Goal: Task Accomplishment & Management: Manage account settings

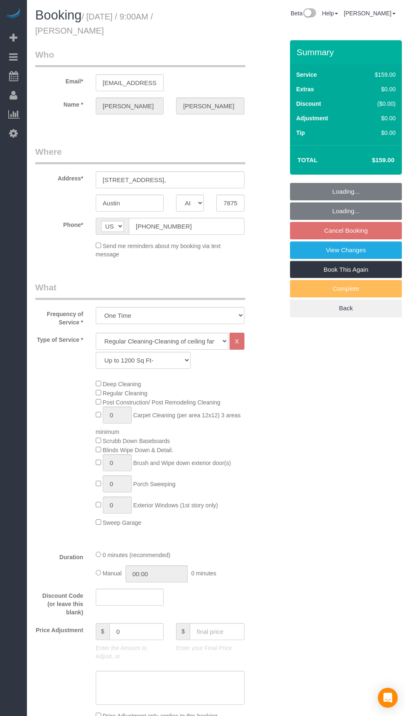
select select "[GEOGRAPHIC_DATA]"
select select "3"
select select "string:fspay-dbb55c0a-213e-4619-b7d9-b11c185fcf1d"
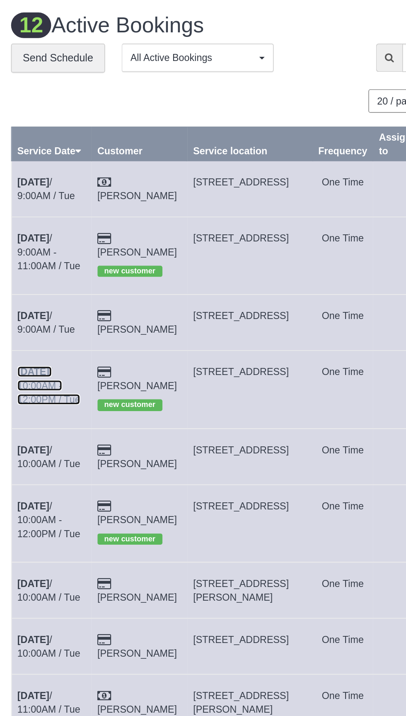
click at [57, 234] on link "[DATE] 10:00AM - 12:00PM / Tue" at bounding box center [58, 230] width 38 height 23
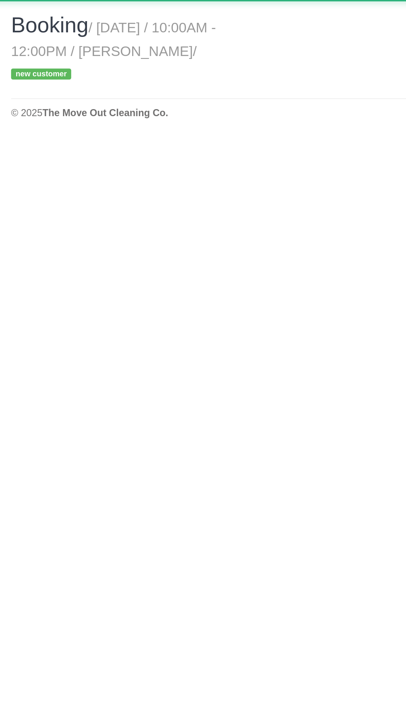
select select "[GEOGRAPHIC_DATA]"
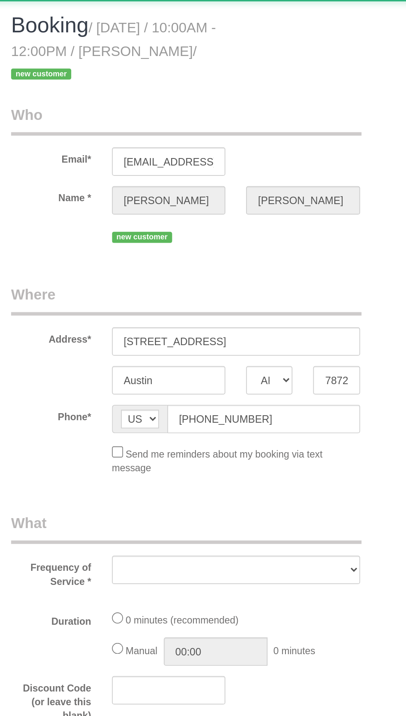
select select "object:1878"
select select "string:fspay-0caece6e-5a35-440a-b5ce-688470bc2cb3"
select select "spot27"
select select "3"
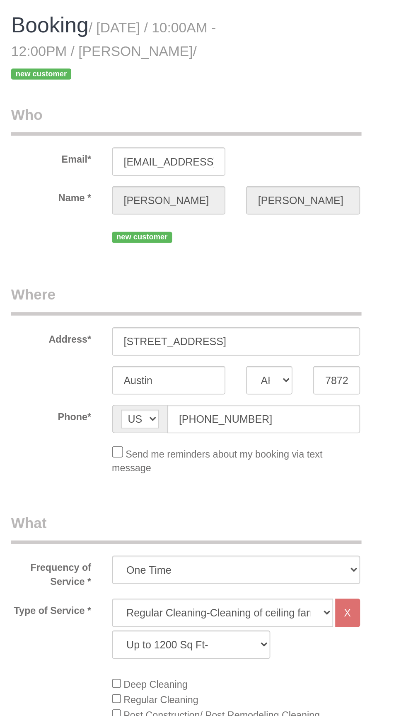
select select "object:1937"
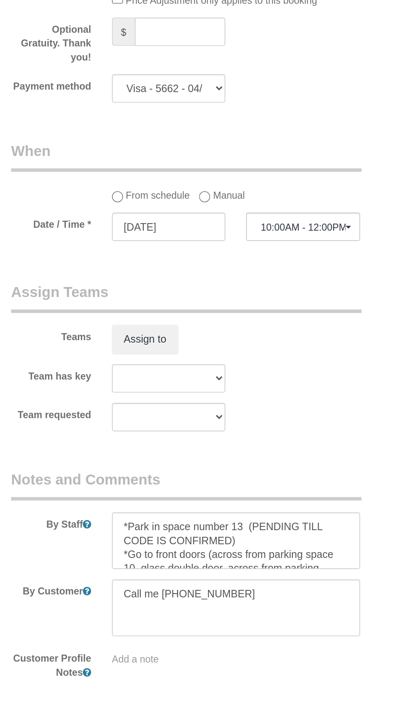
scroll to position [472, 0]
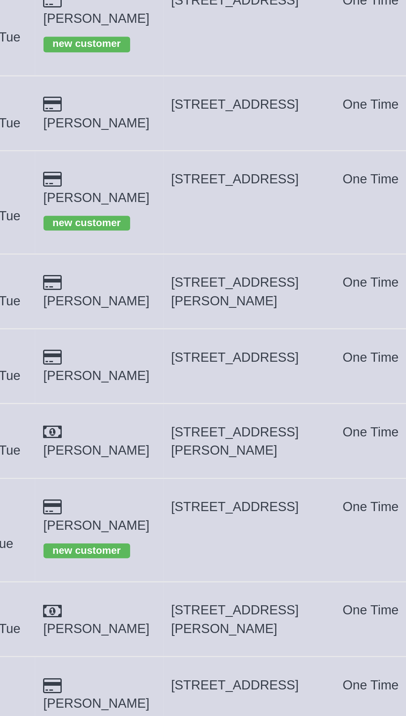
copy span "[STREET_ADDRESS]"
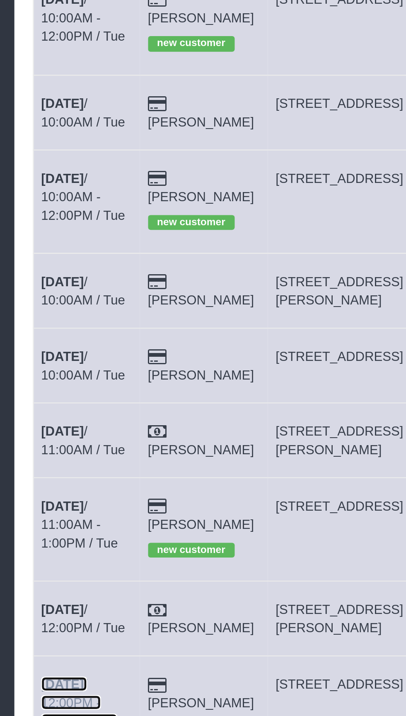
click at [58, 527] on link "[DATE] 12:00PM - 2:00PM / Tue" at bounding box center [56, 538] width 34 height 23
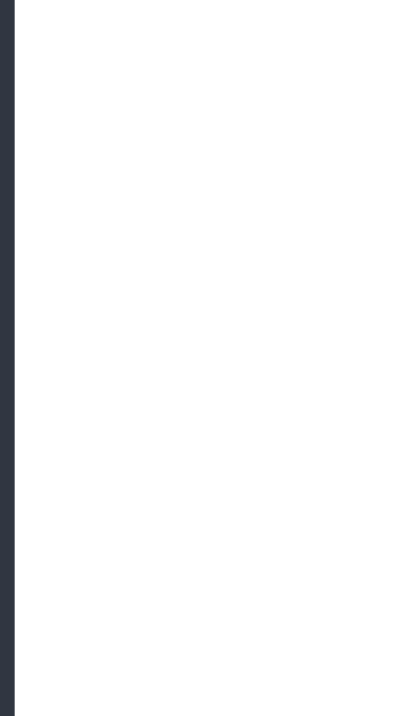
select select "[GEOGRAPHIC_DATA]"
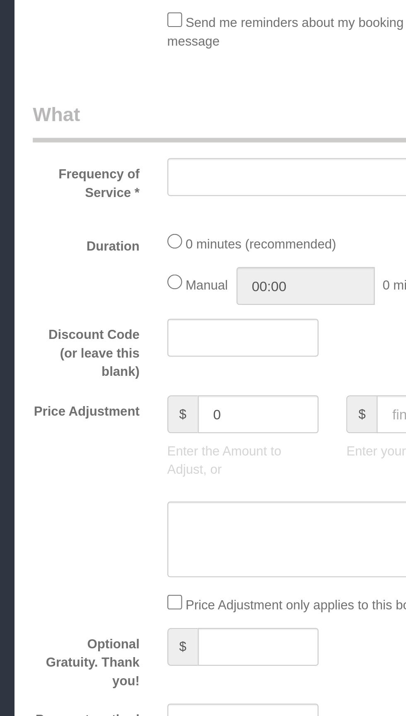
select select "string:fspay-a399918a-40e2-4790-a400-57de8e01021a"
select select "spot53"
select select "object:2522"
select select "3"
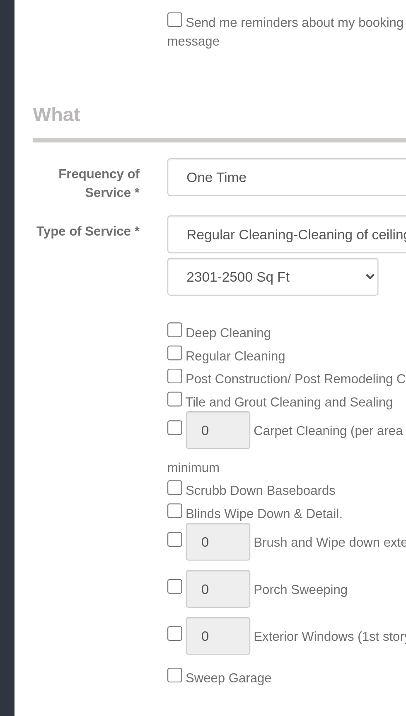
select select "object:2534"
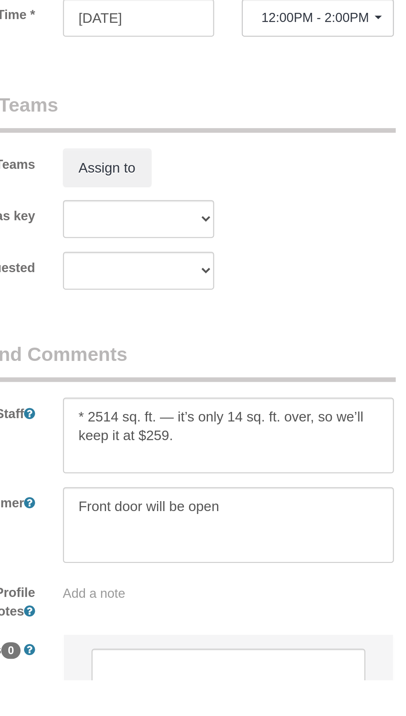
scroll to position [501, 0]
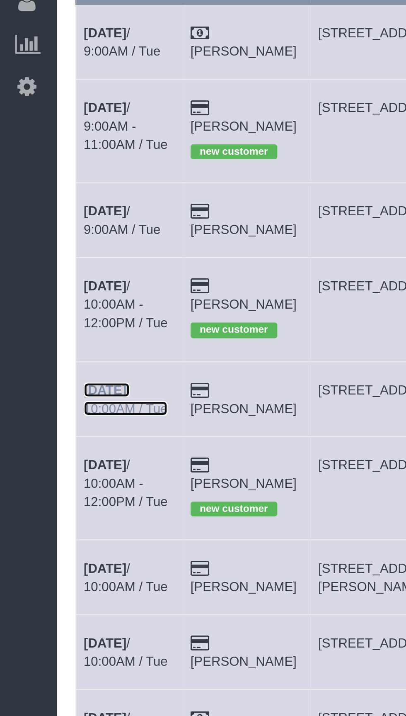
click at [58, 267] on b "[DATE]" at bounding box center [48, 269] width 19 height 7
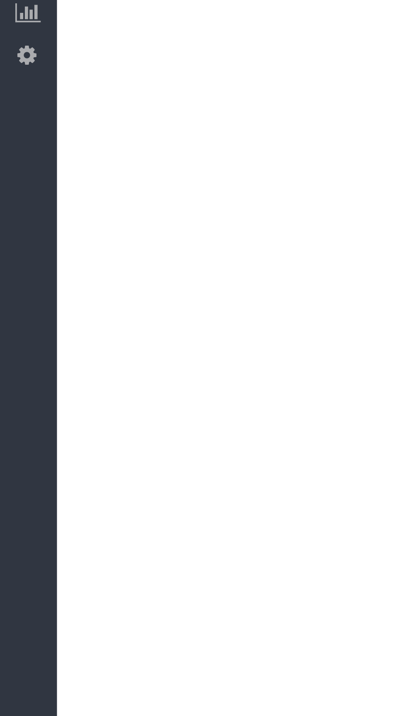
select select "[GEOGRAPHIC_DATA]"
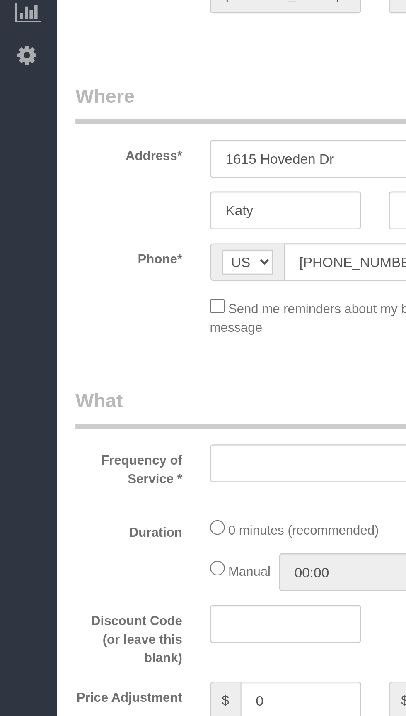
select select "string:fspay-9c9b043c-e597-4870-b3fa-e0d33c1ca1bf"
select select "object:3140"
select select "3"
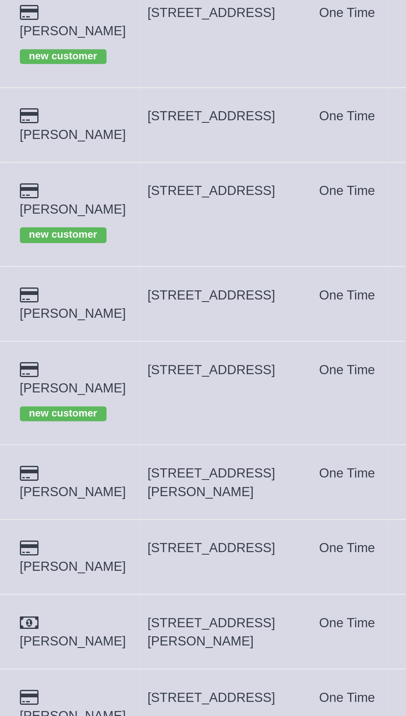
click at [77, 346] on link "[DATE] 10:00AM / Tue" at bounding box center [58, 353] width 38 height 15
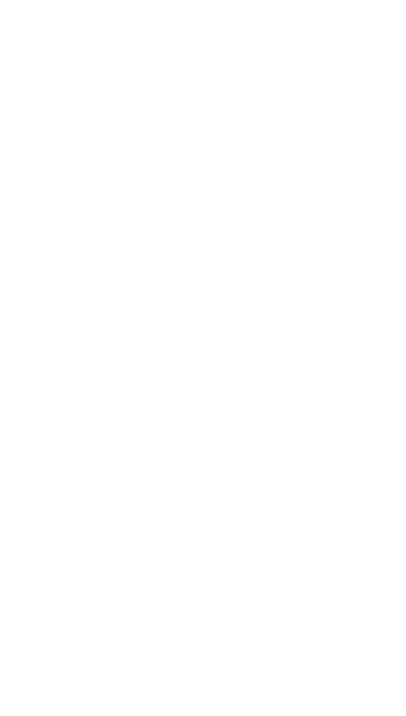
select select "[GEOGRAPHIC_DATA]"
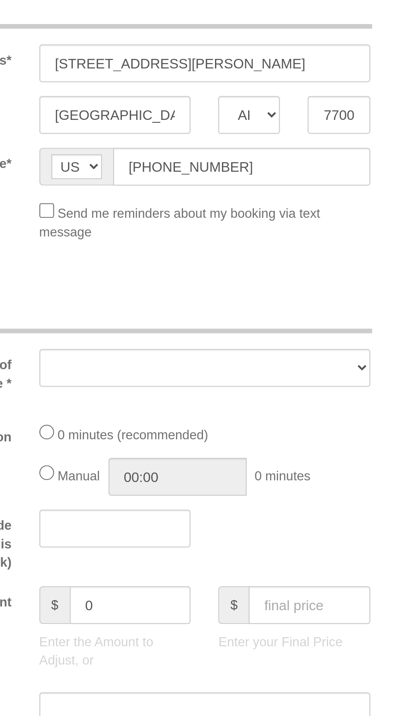
select select "string:fspay-112da007-609a-4ad4-a4fd-2f26b576c929"
select select "object:3751"
select select "3"
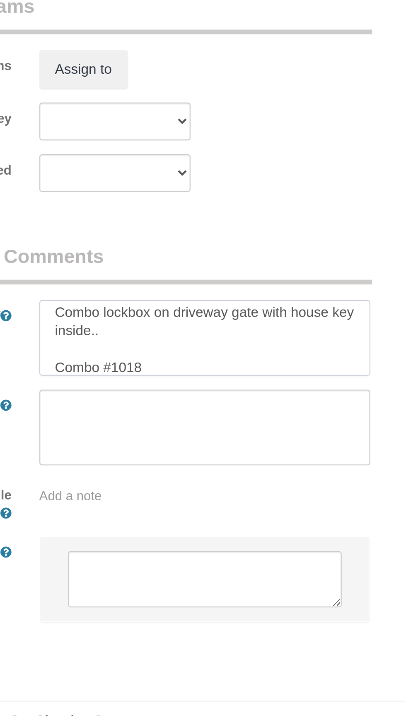
scroll to position [579, 0]
